Goal: Task Accomplishment & Management: Manage account settings

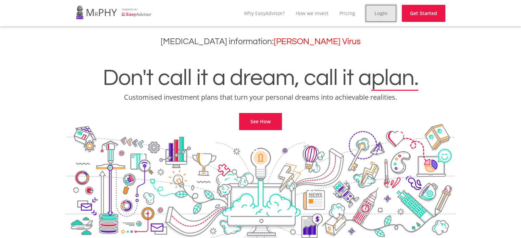
click at [373, 20] on link "Login" at bounding box center [380, 13] width 31 height 17
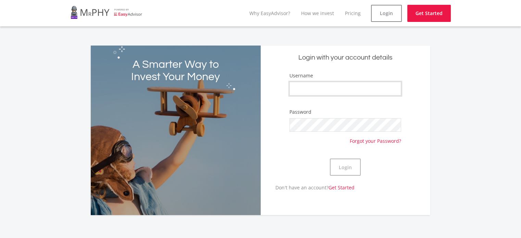
type input "ccrawford"
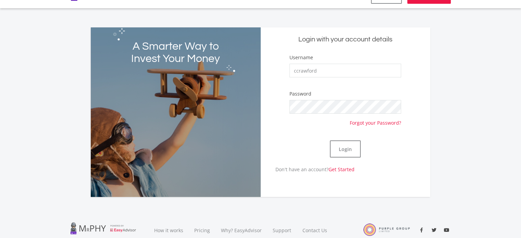
scroll to position [34, 0]
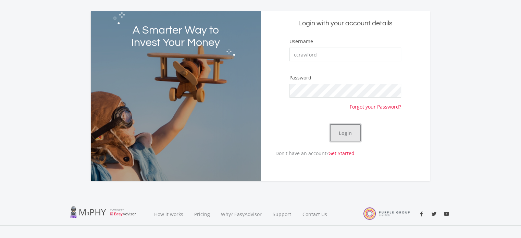
click at [341, 129] on button "Login" at bounding box center [345, 132] width 31 height 17
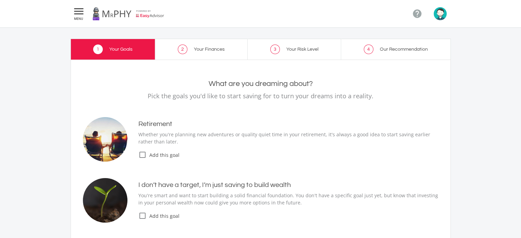
click at [203, 56] on link "2 Your Finances" at bounding box center [201, 49] width 92 height 21
click at [184, 49] on span "2" at bounding box center [183, 50] width 10 height 10
click at [200, 51] on span "Your Finances" at bounding box center [209, 49] width 31 height 5
